Goal: Find contact information: Find contact information

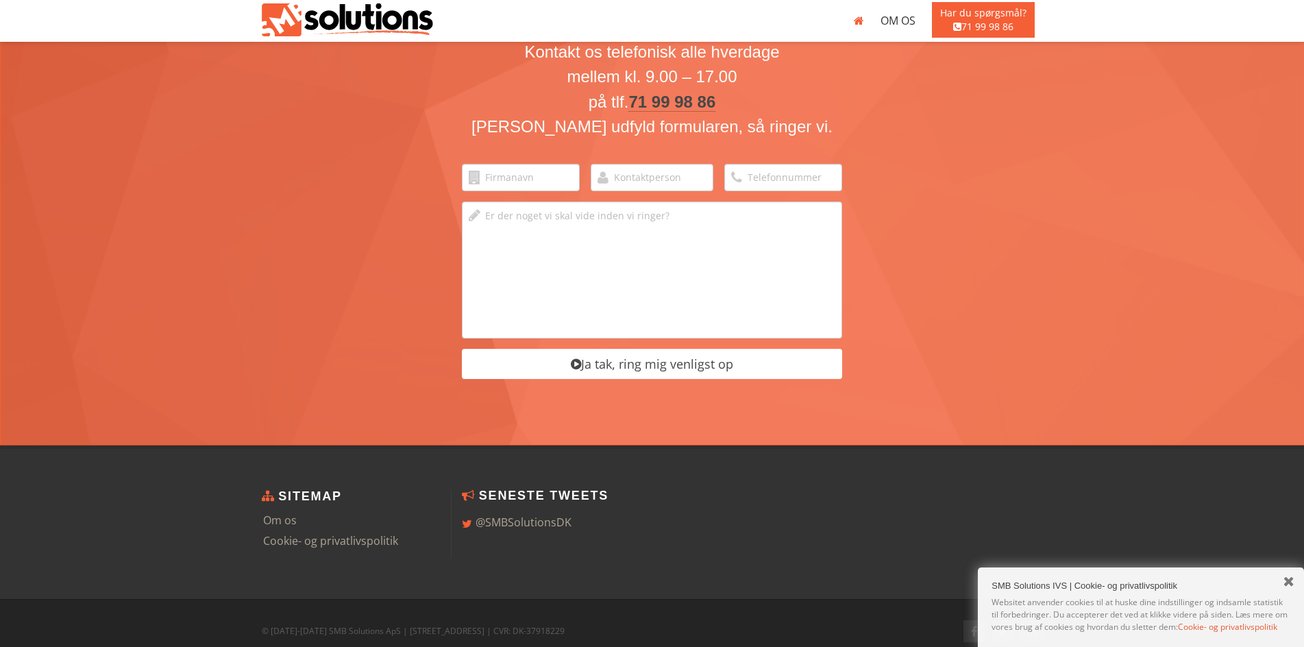
scroll to position [2211, 0]
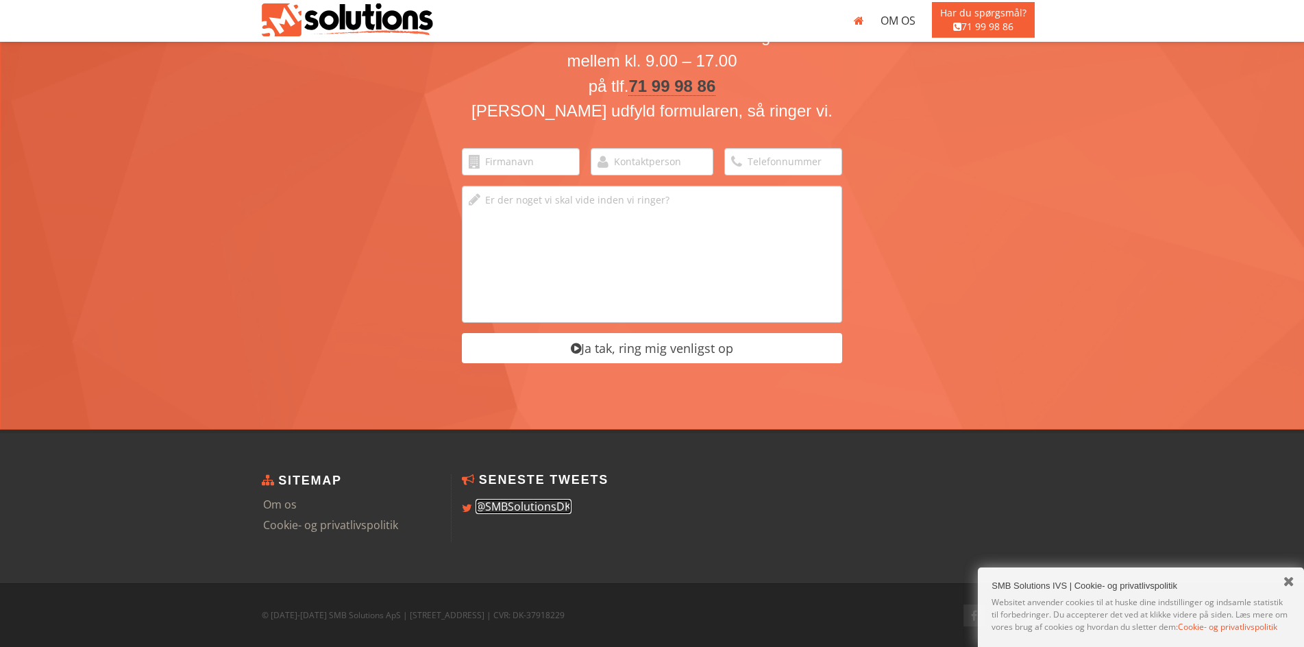
click at [557, 506] on link "@SMBSolutionsDK" at bounding box center [524, 506] width 96 height 15
click at [291, 501] on link "Om os" at bounding box center [280, 504] width 34 height 15
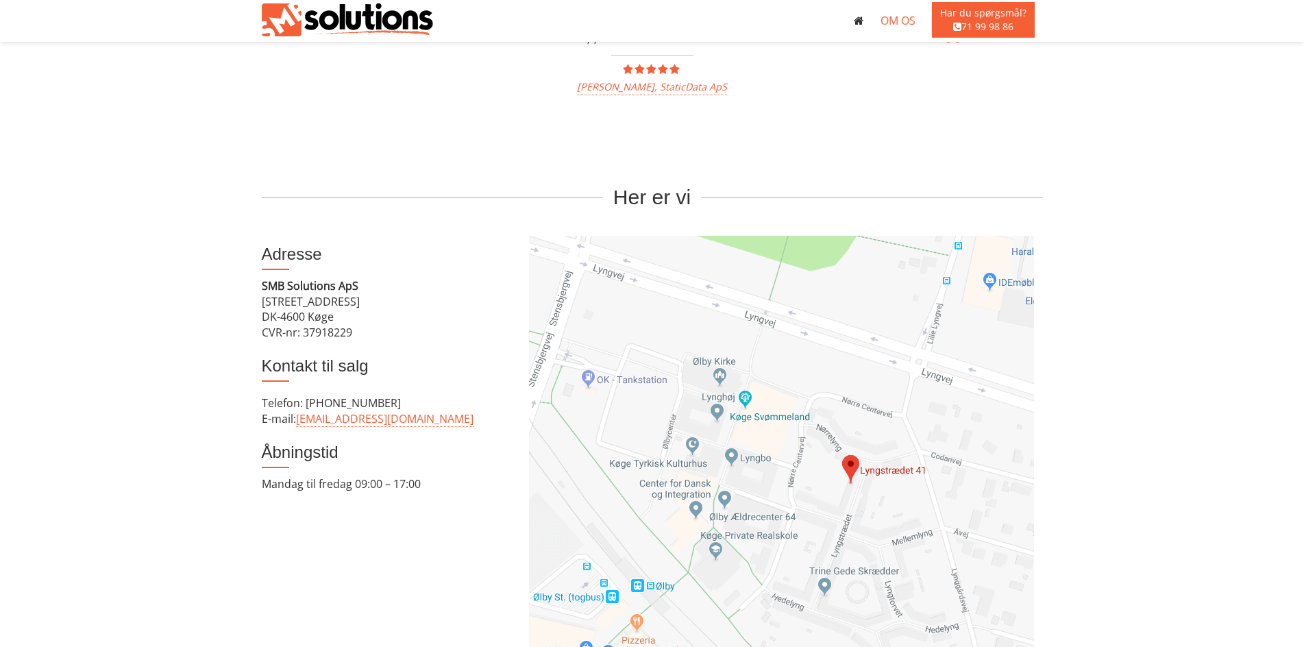
scroll to position [940, 0]
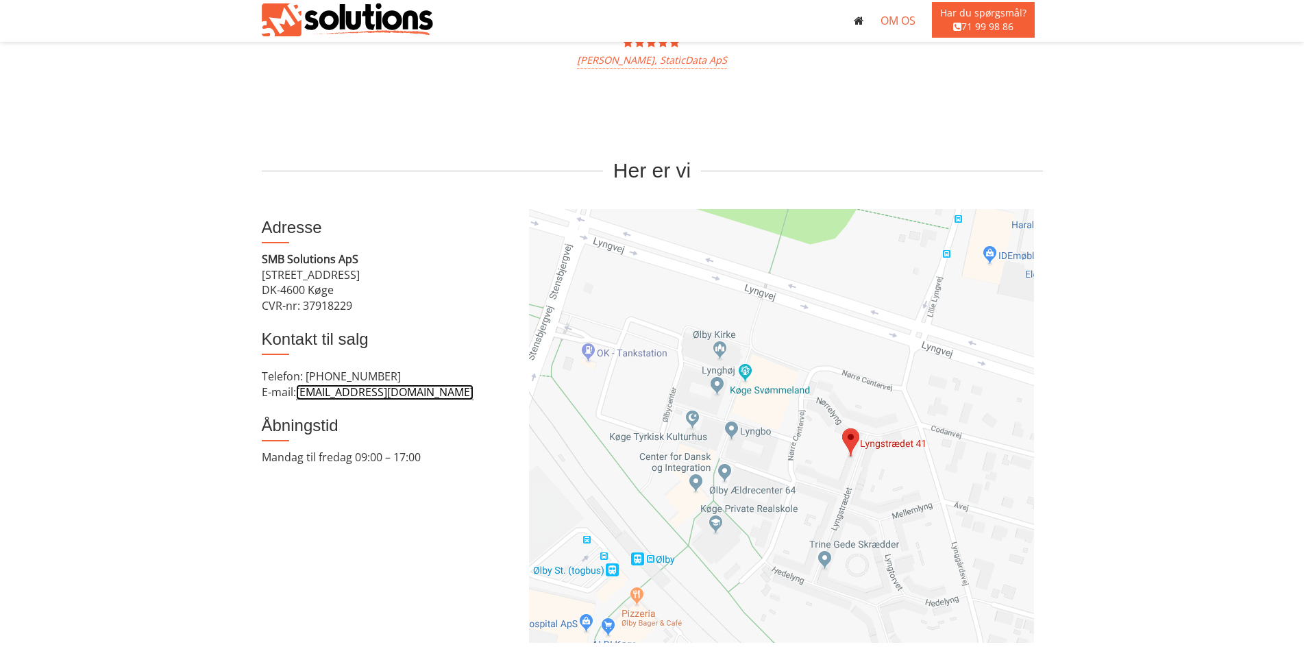
click at [430, 395] on link "[EMAIL_ADDRESS][DOMAIN_NAME]" at bounding box center [385, 392] width 178 height 16
click at [334, 313] on div "CVR-nr: 37918229" at bounding box center [385, 306] width 247 height 16
